Goal: Transaction & Acquisition: Book appointment/travel/reservation

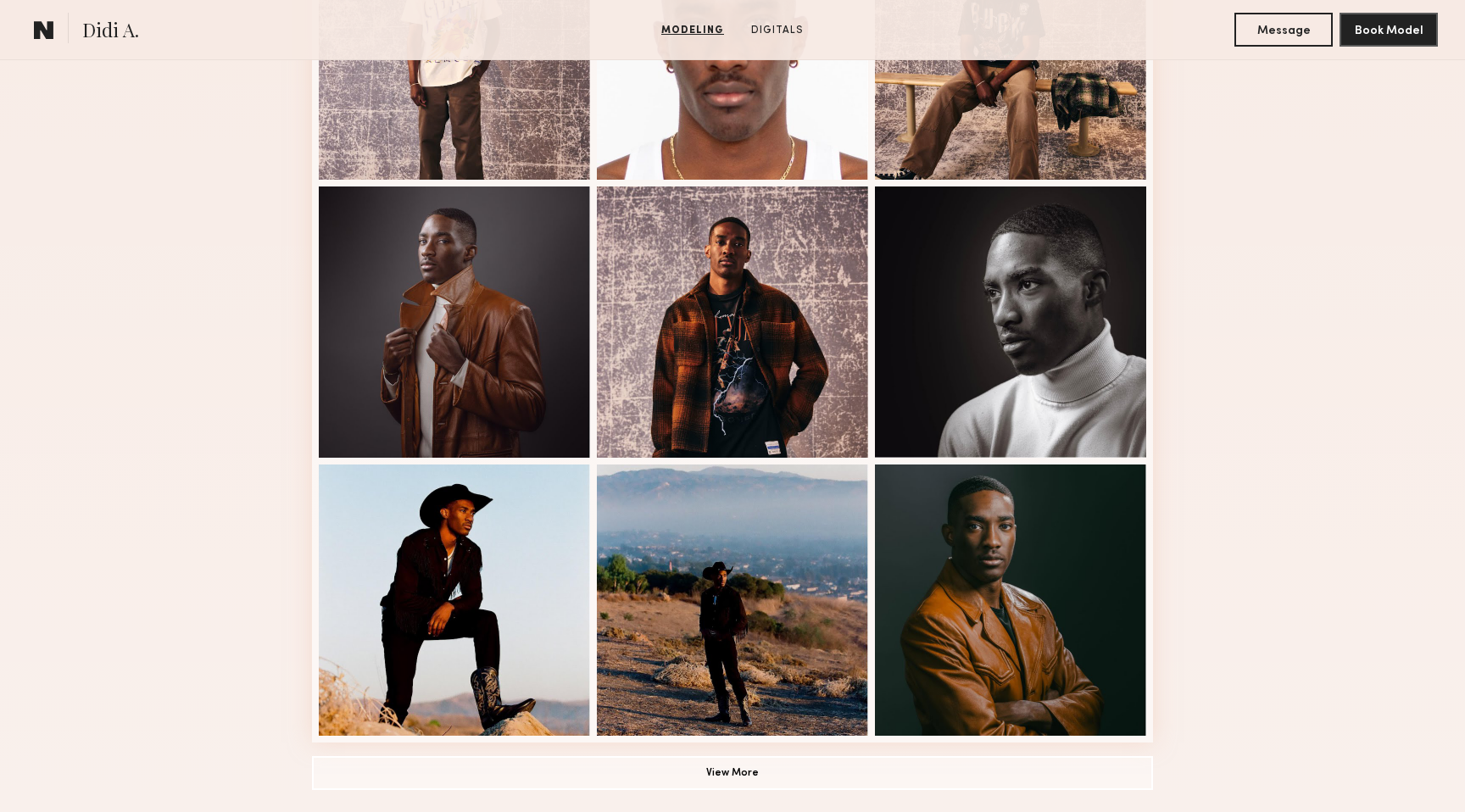
scroll to position [850, 0]
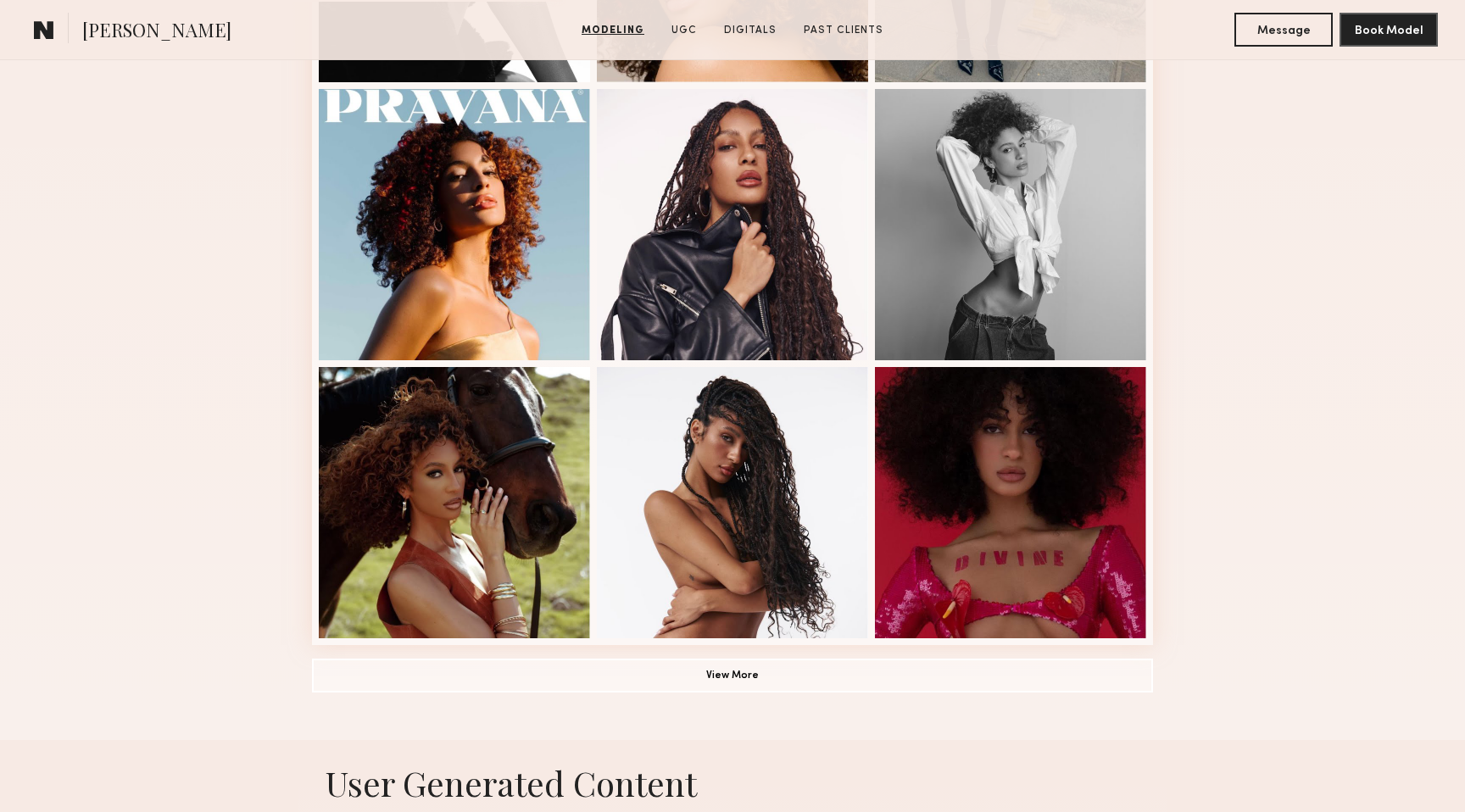
scroll to position [989, 0]
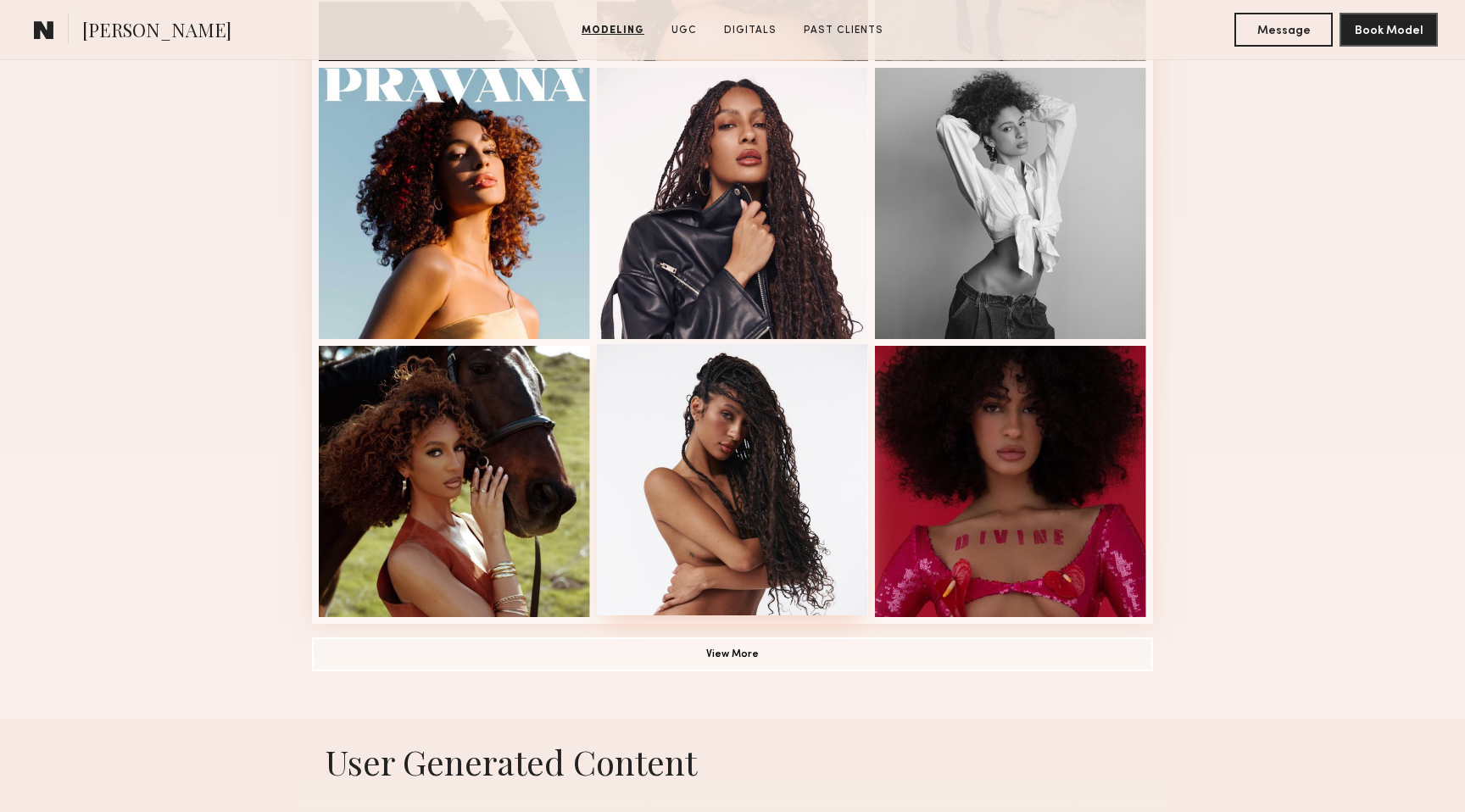
click at [784, 419] on div at bounding box center [732, 479] width 271 height 271
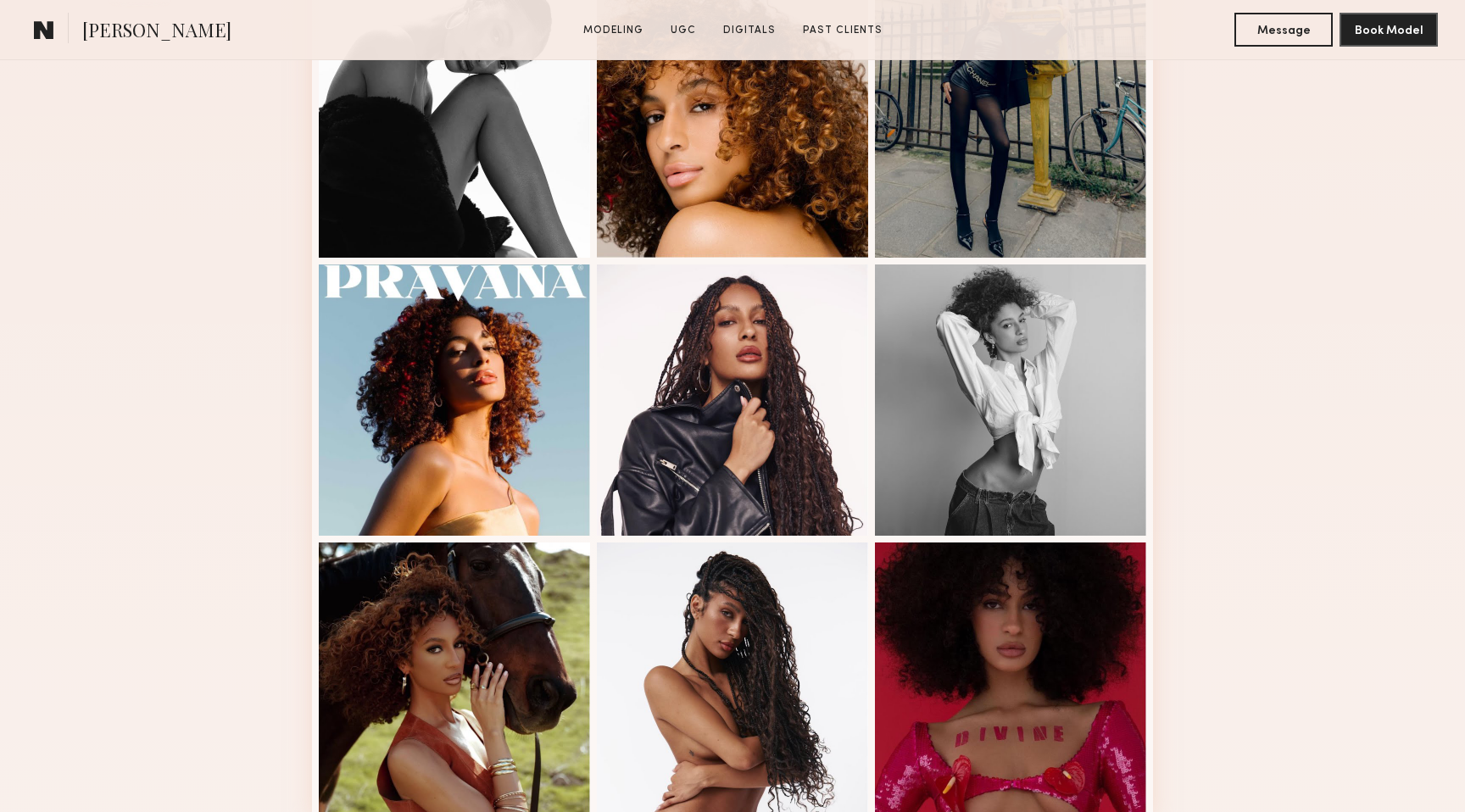
scroll to position [794, 0]
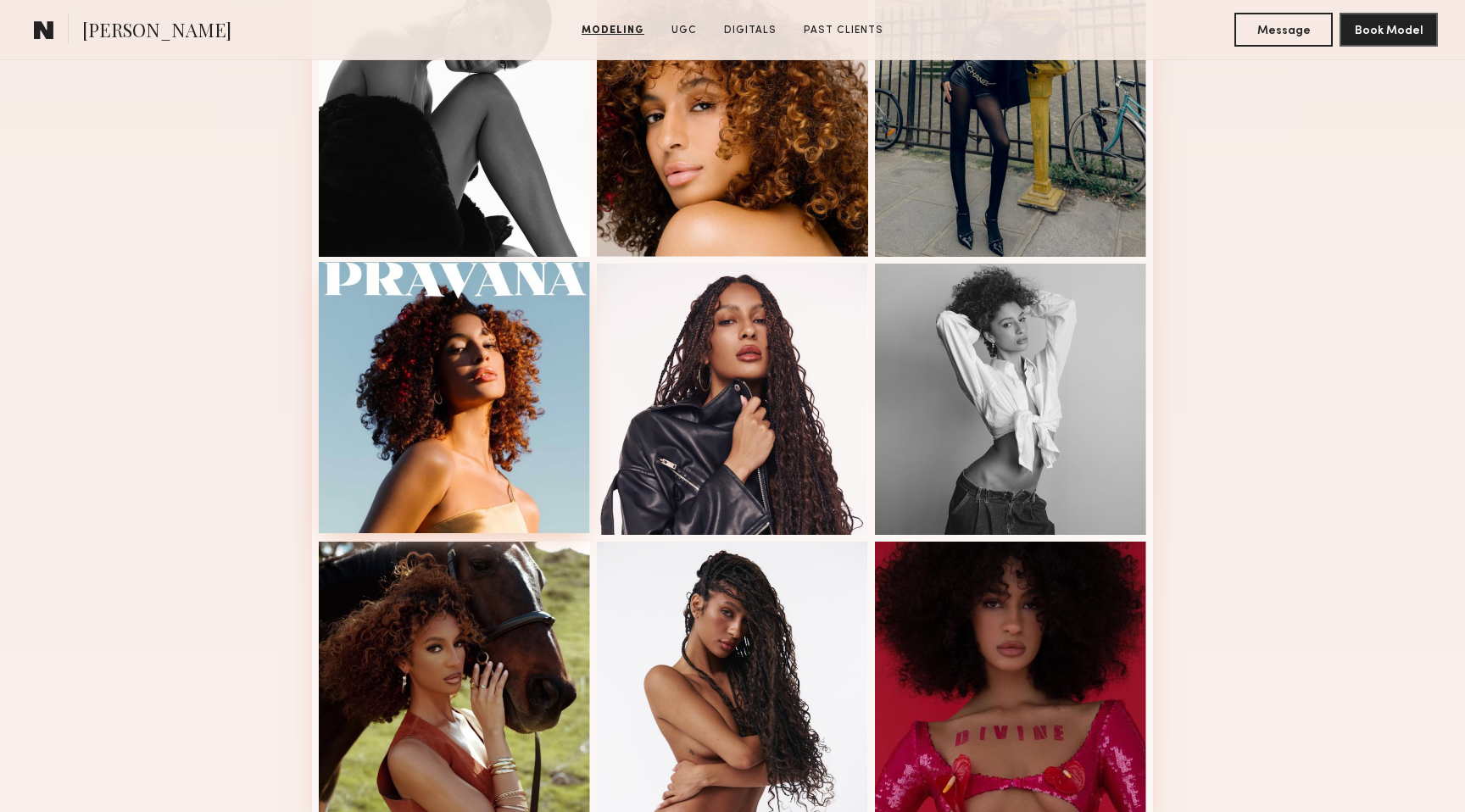
click at [479, 406] on div at bounding box center [454, 397] width 271 height 271
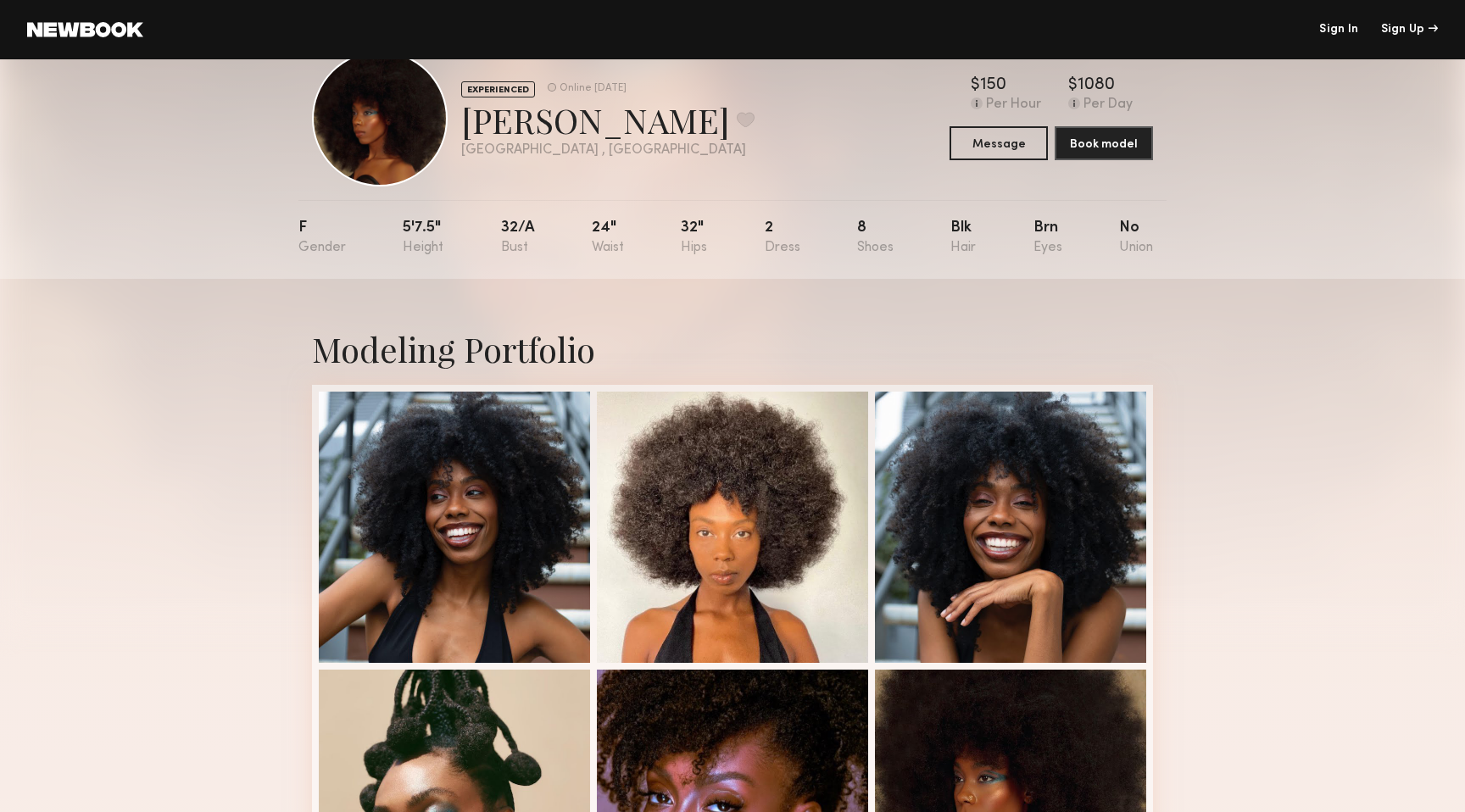
scroll to position [48, 0]
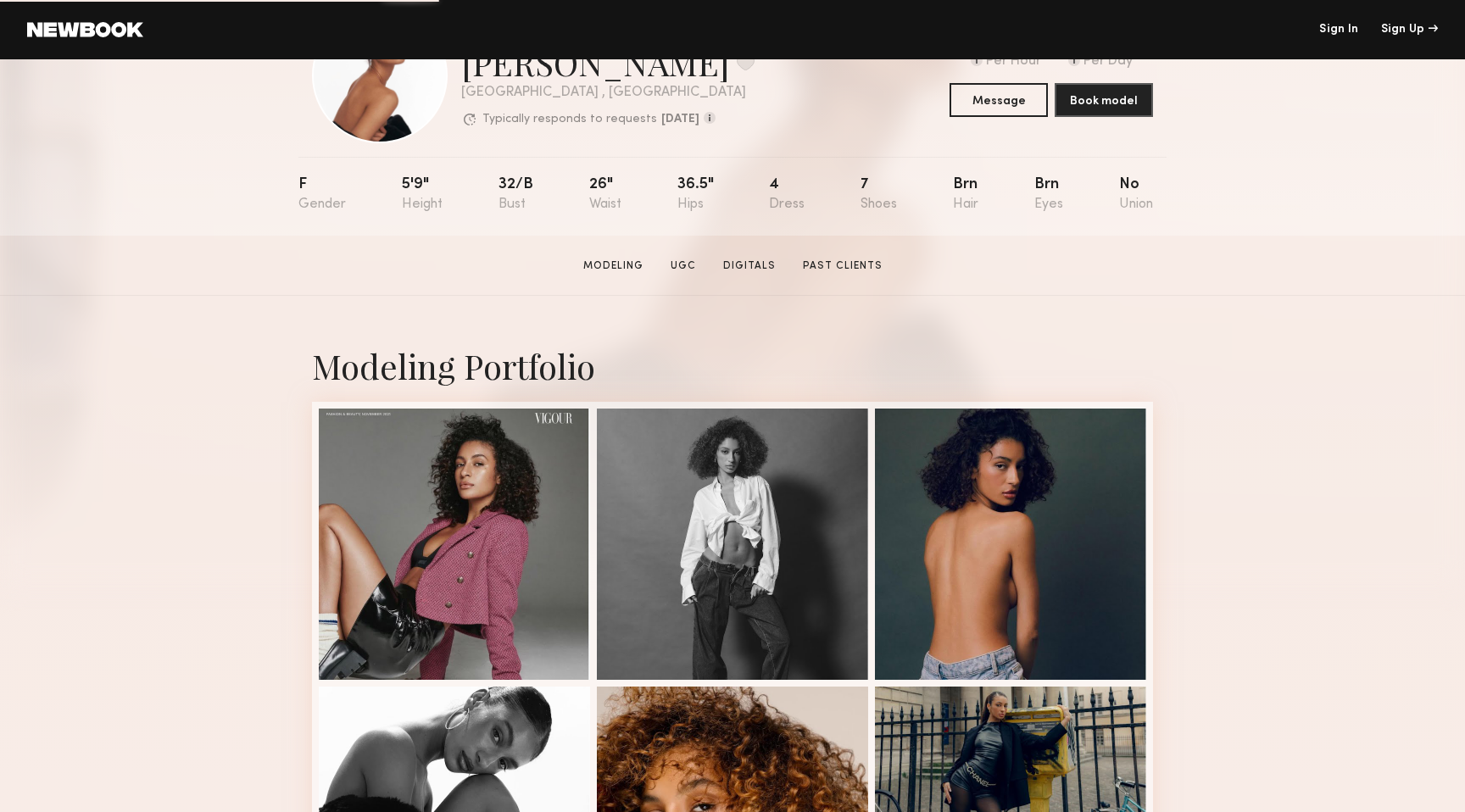
scroll to position [473, 0]
